Goal: Task Accomplishment & Management: Manage account settings

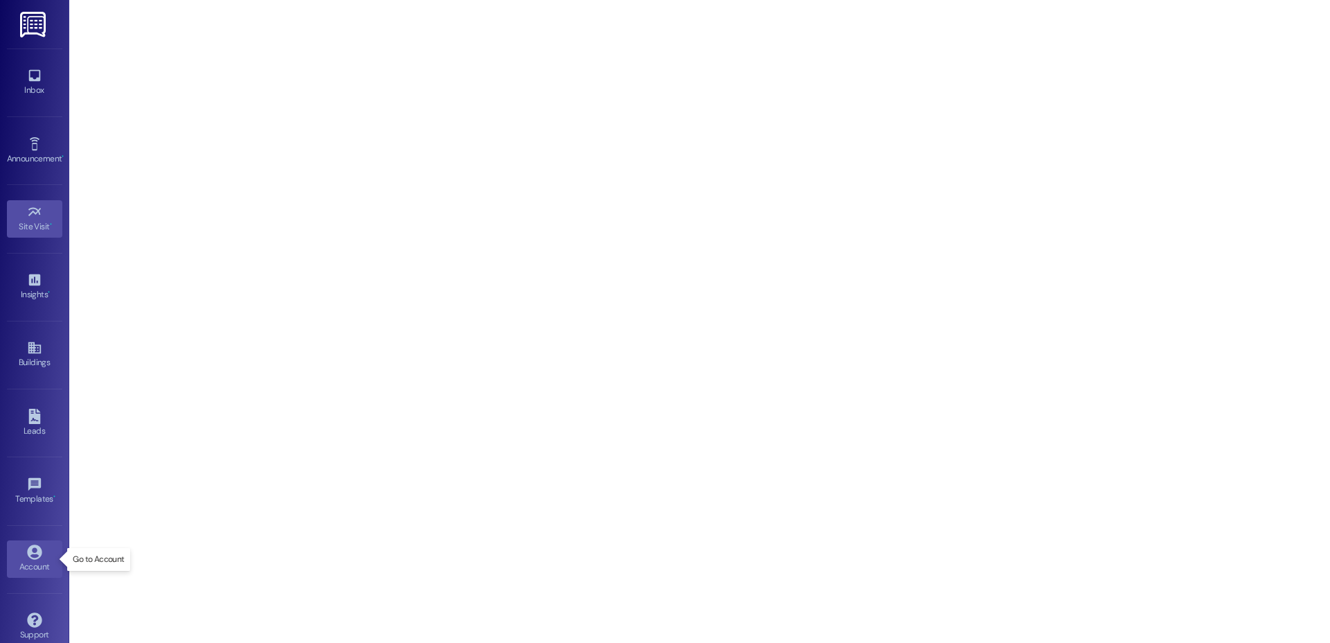
click at [32, 560] on div "Account" at bounding box center [34, 567] width 69 height 14
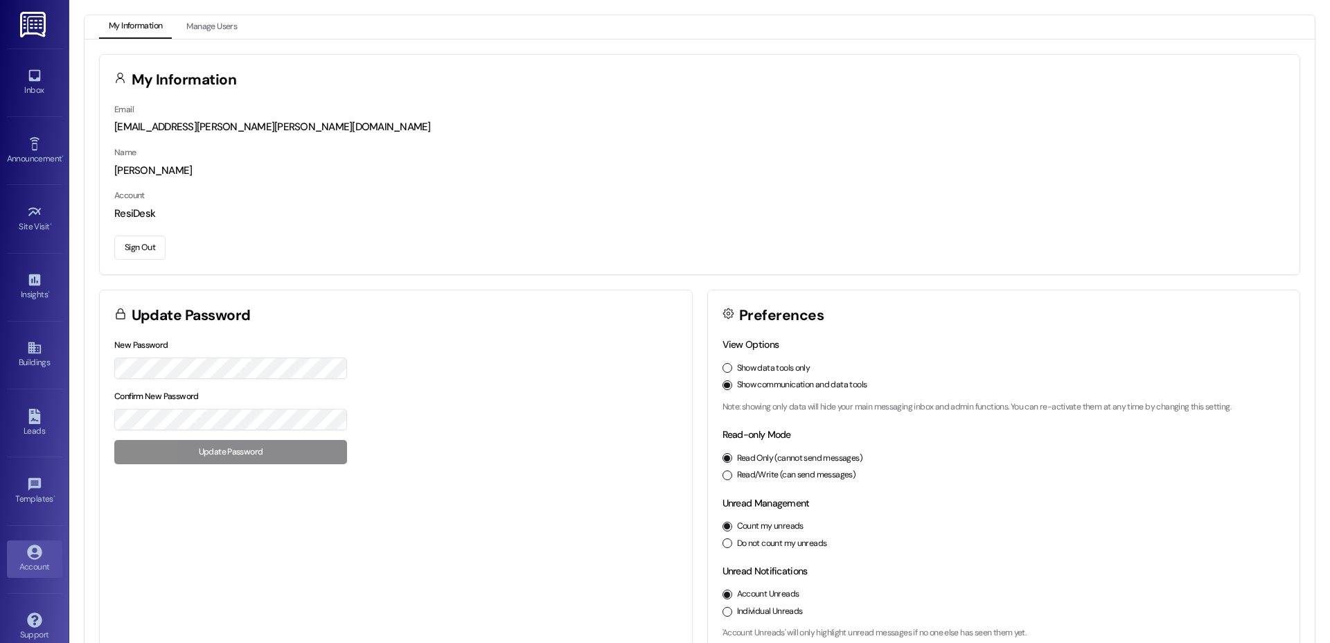
click at [131, 245] on button "Sign Out" at bounding box center [139, 247] width 51 height 24
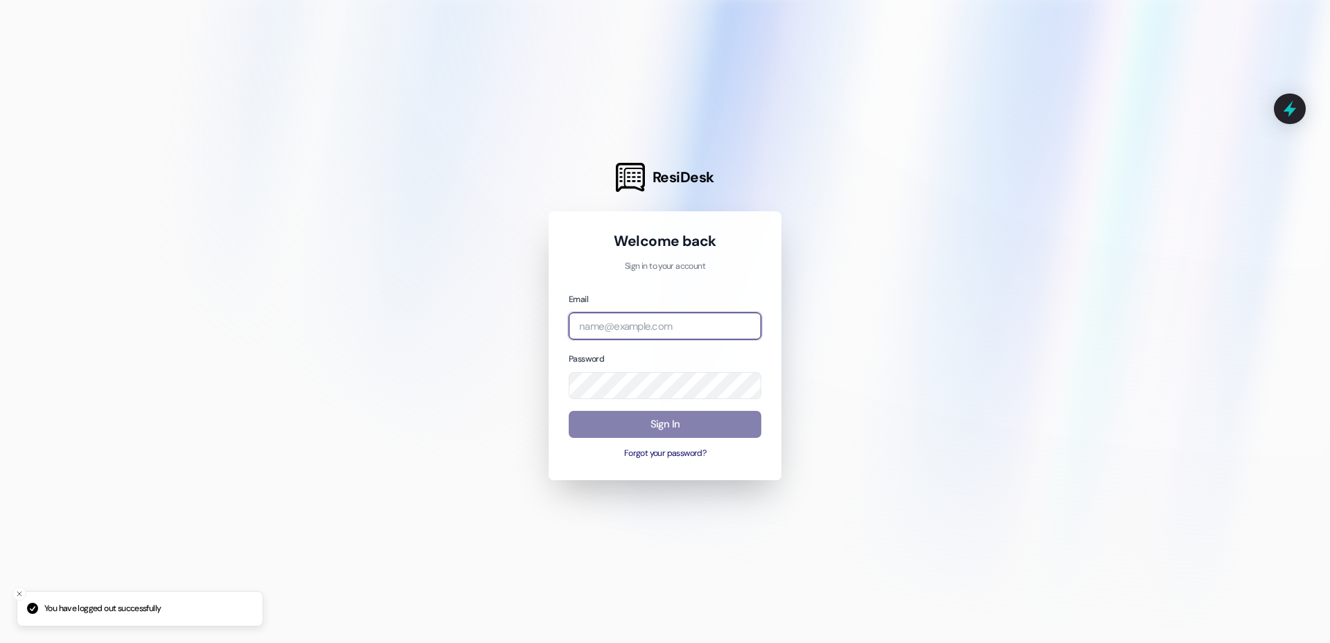
click at [671, 317] on input "email" at bounding box center [665, 325] width 193 height 27
click at [0, 642] on com-1password-button at bounding box center [0, 643] width 0 height 0
type input "[EMAIL_ADDRESS][DOMAIN_NAME]"
